Goal: Task Accomplishment & Management: Complete application form

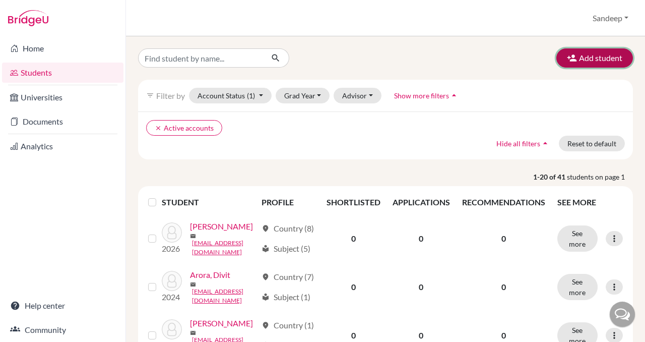
click at [583, 61] on button "Add student" at bounding box center [594, 57] width 77 height 19
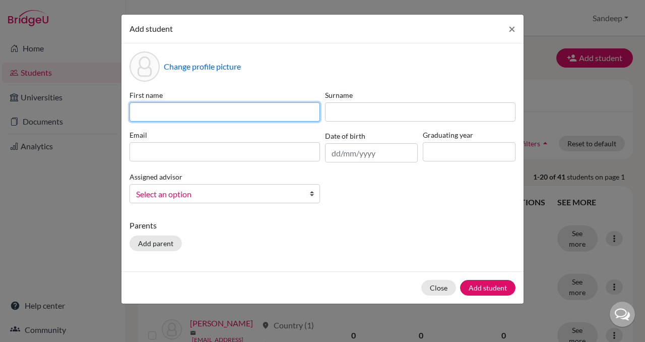
click at [146, 106] on input at bounding box center [224, 111] width 190 height 19
click at [140, 112] on input "ayaan" at bounding box center [224, 111] width 190 height 19
type input "Ayaan"
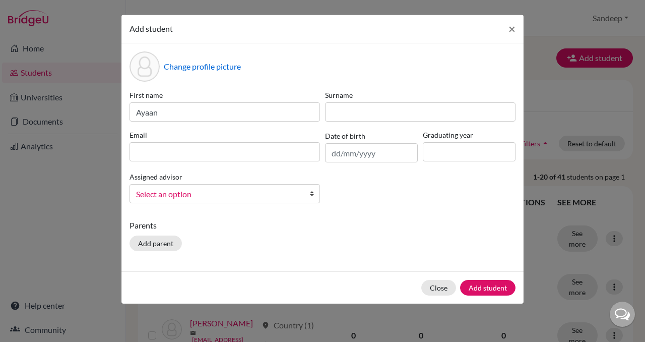
click at [370, 200] on div "First name [PERSON_NAME] Surname Email Date of birth Graduating year Assigned a…" at bounding box center [322, 150] width 391 height 121
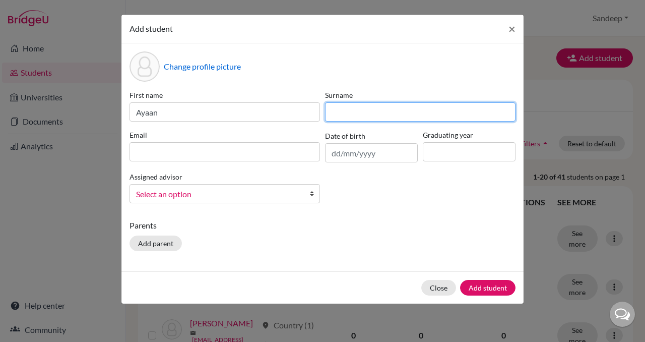
click at [350, 116] on input at bounding box center [420, 111] width 190 height 19
type input "[PERSON_NAME]"
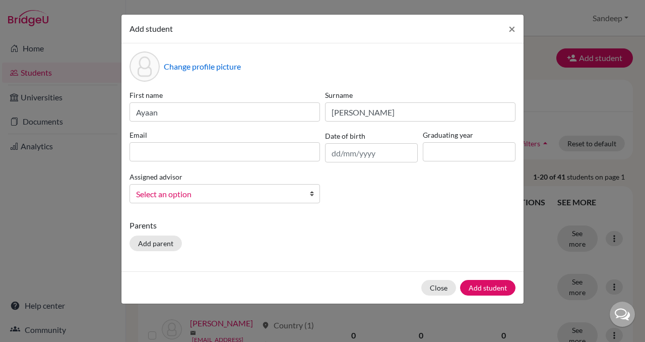
click at [387, 203] on div "First name [PERSON_NAME] Surname [PERSON_NAME] Email Date of birth Graduating y…" at bounding box center [322, 150] width 391 height 121
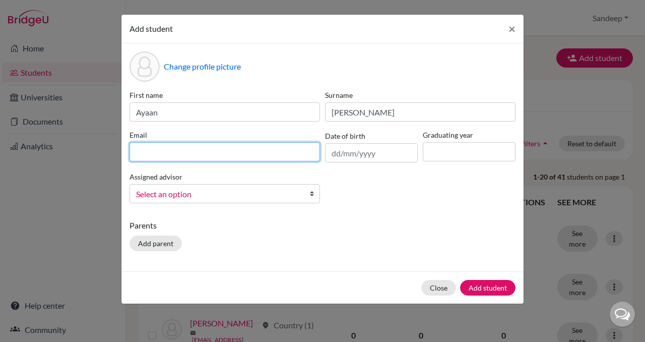
click at [220, 153] on input at bounding box center [224, 151] width 190 height 19
type input "ayaan."
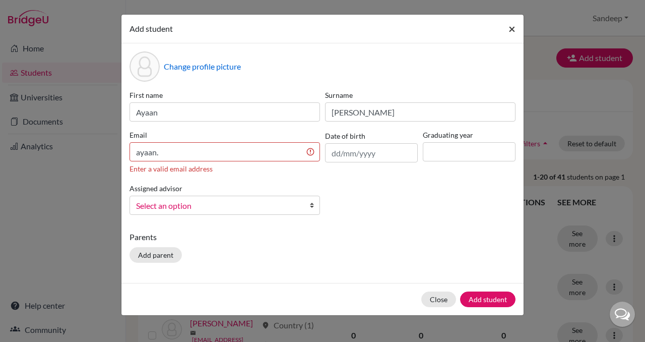
click at [519, 28] on button "×" at bounding box center [511, 29] width 23 height 28
